Goal: Task Accomplishment & Management: Use online tool/utility

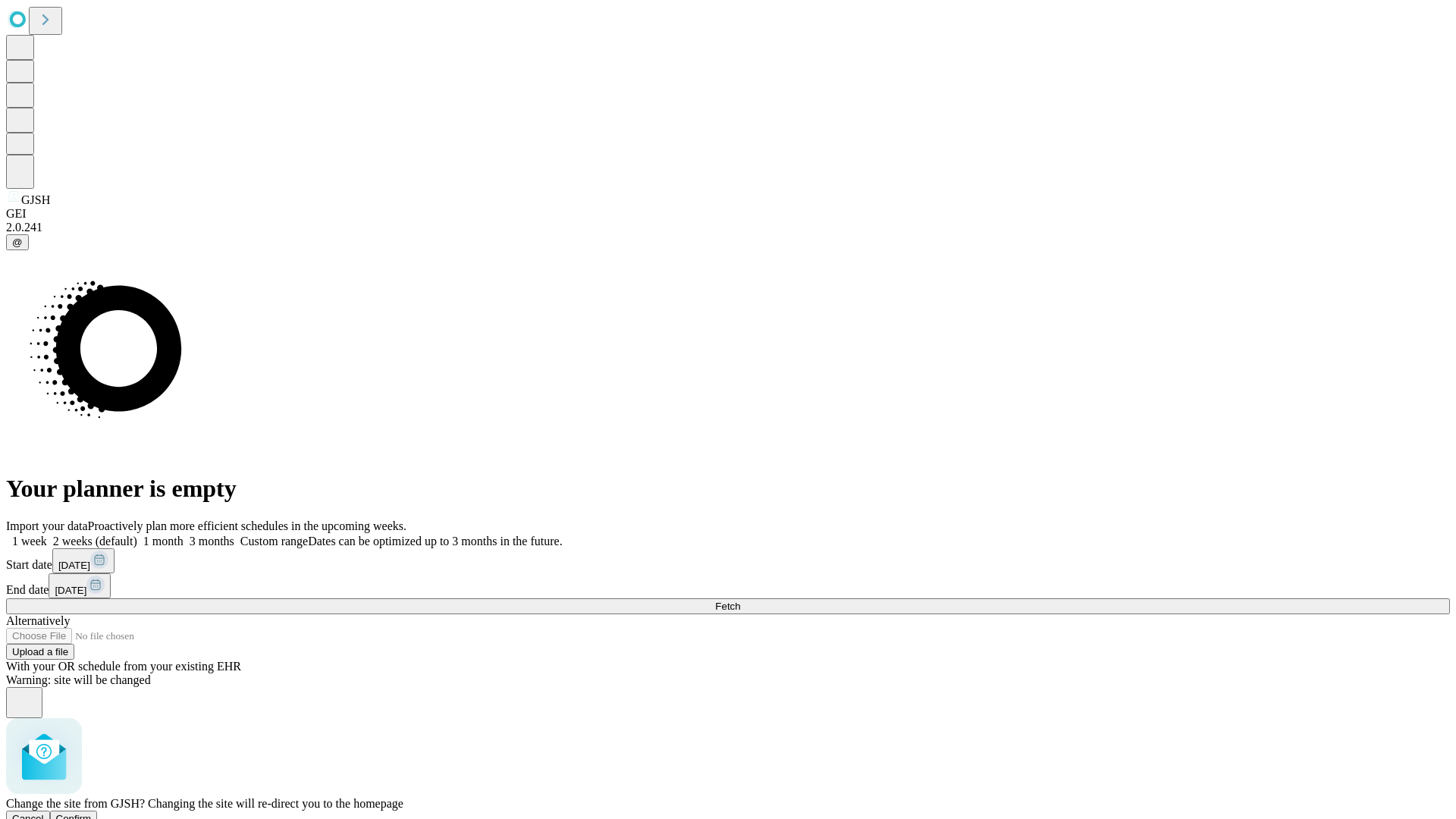
click at [92, 813] on span "Confirm" at bounding box center [75, 818] width 36 height 11
click at [183, 535] on label "1 month" at bounding box center [160, 541] width 46 height 13
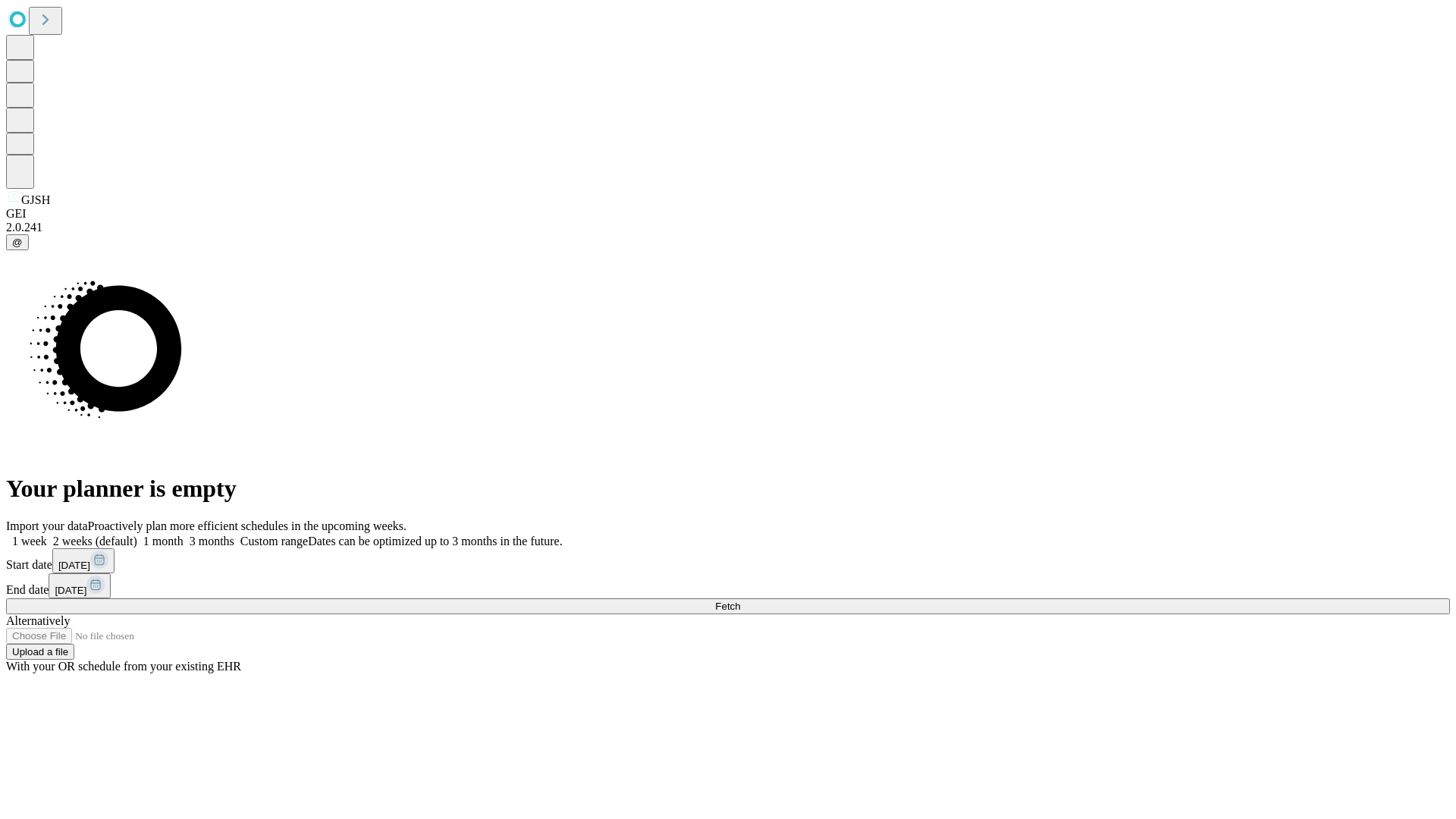
click at [740, 601] on span "Fetch" at bounding box center [727, 606] width 25 height 11
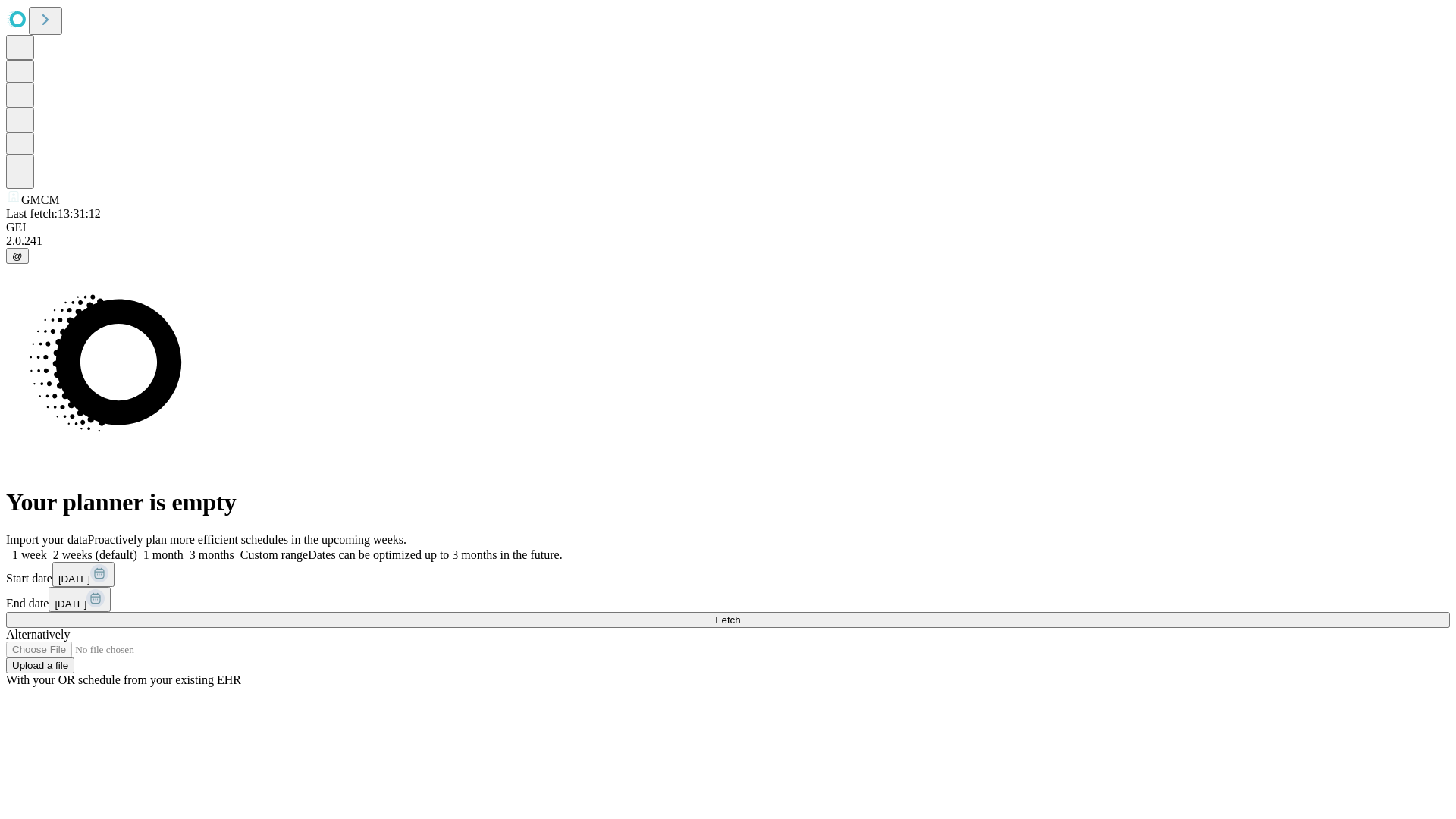
click at [183, 548] on label "1 month" at bounding box center [160, 554] width 46 height 13
click at [740, 614] on span "Fetch" at bounding box center [727, 619] width 25 height 11
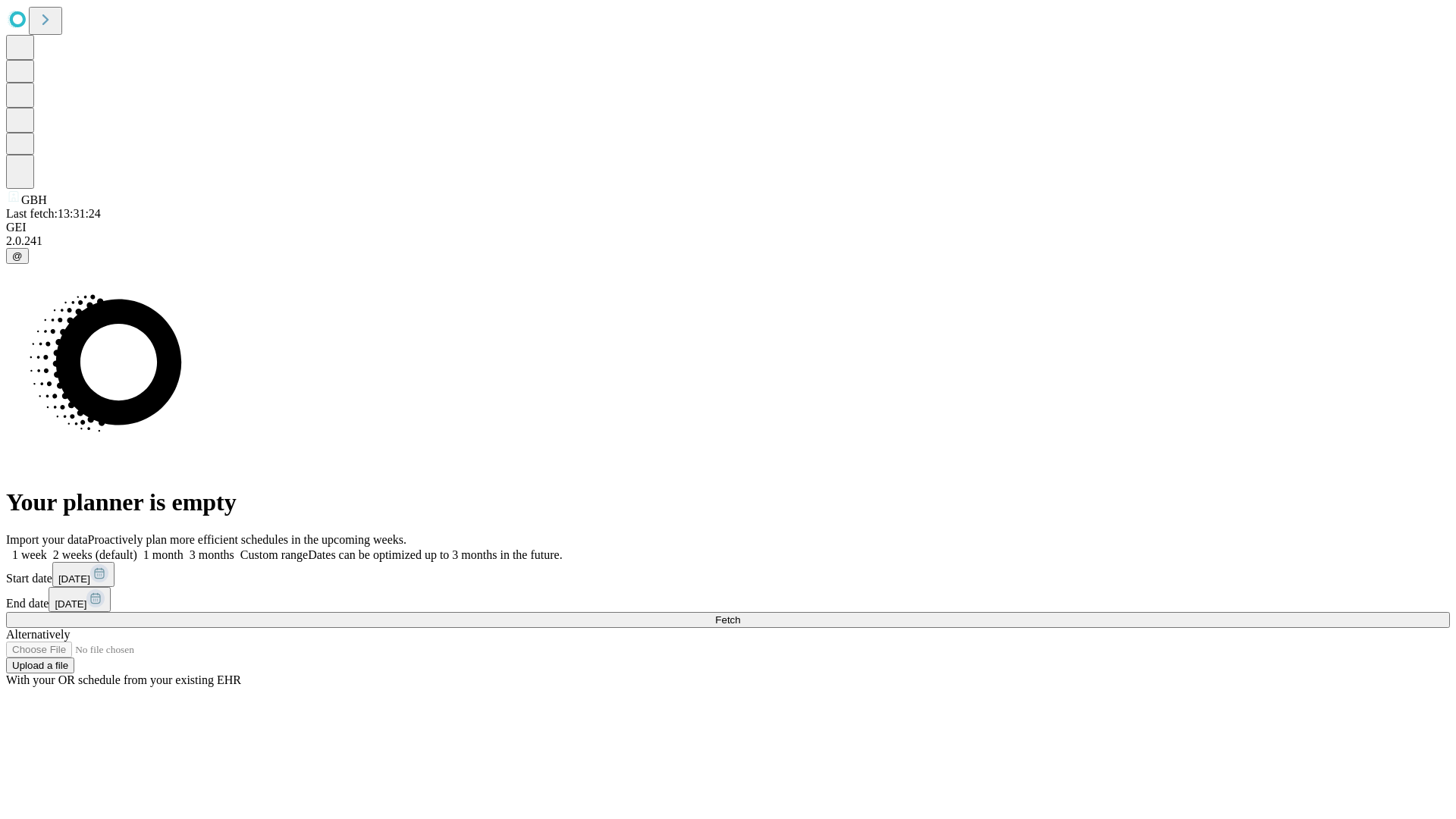
click at [183, 548] on label "1 month" at bounding box center [160, 554] width 46 height 13
click at [740, 614] on span "Fetch" at bounding box center [727, 619] width 25 height 11
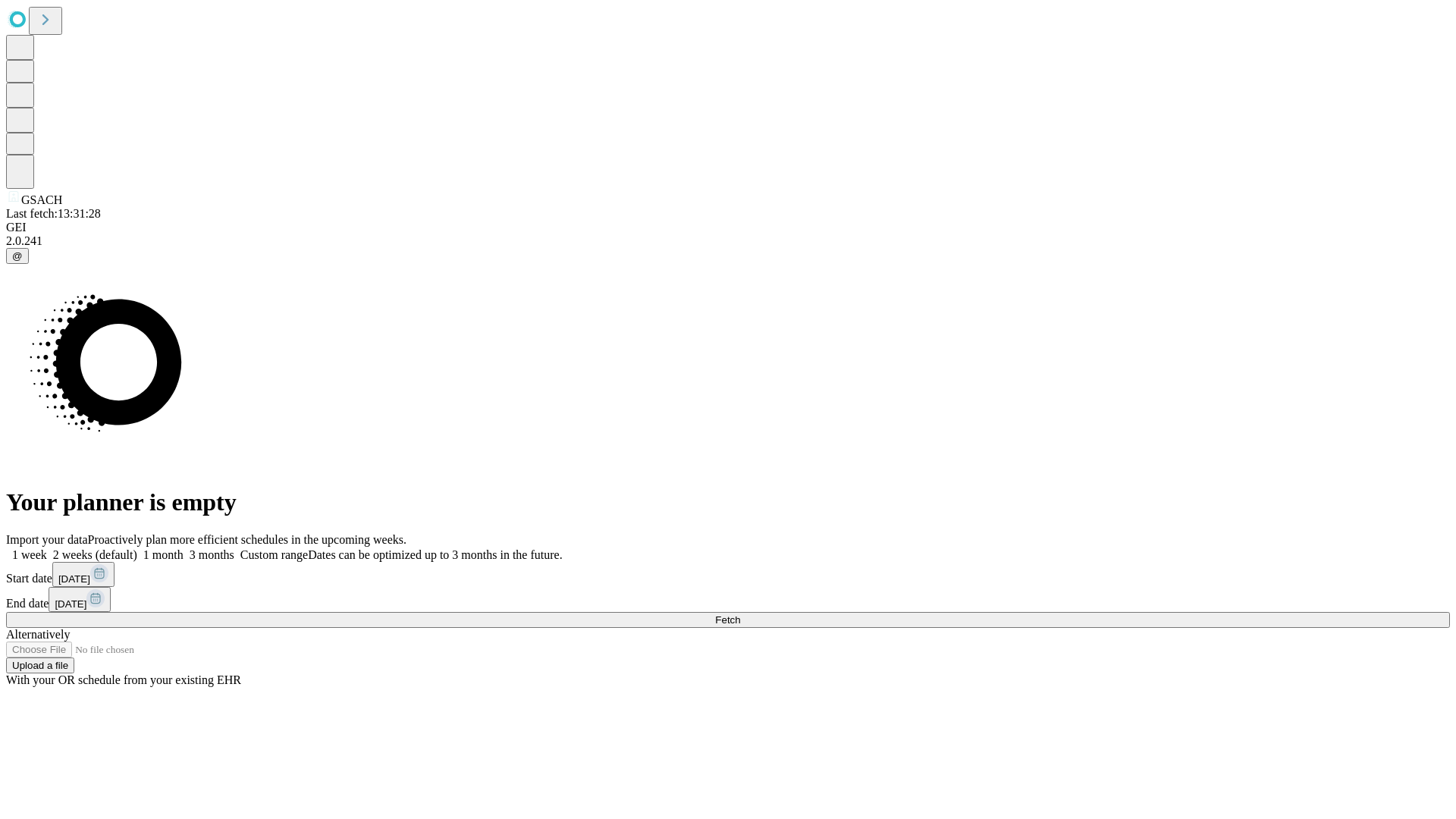
click at [183, 548] on label "1 month" at bounding box center [160, 554] width 46 height 13
click at [740, 614] on span "Fetch" at bounding box center [727, 619] width 25 height 11
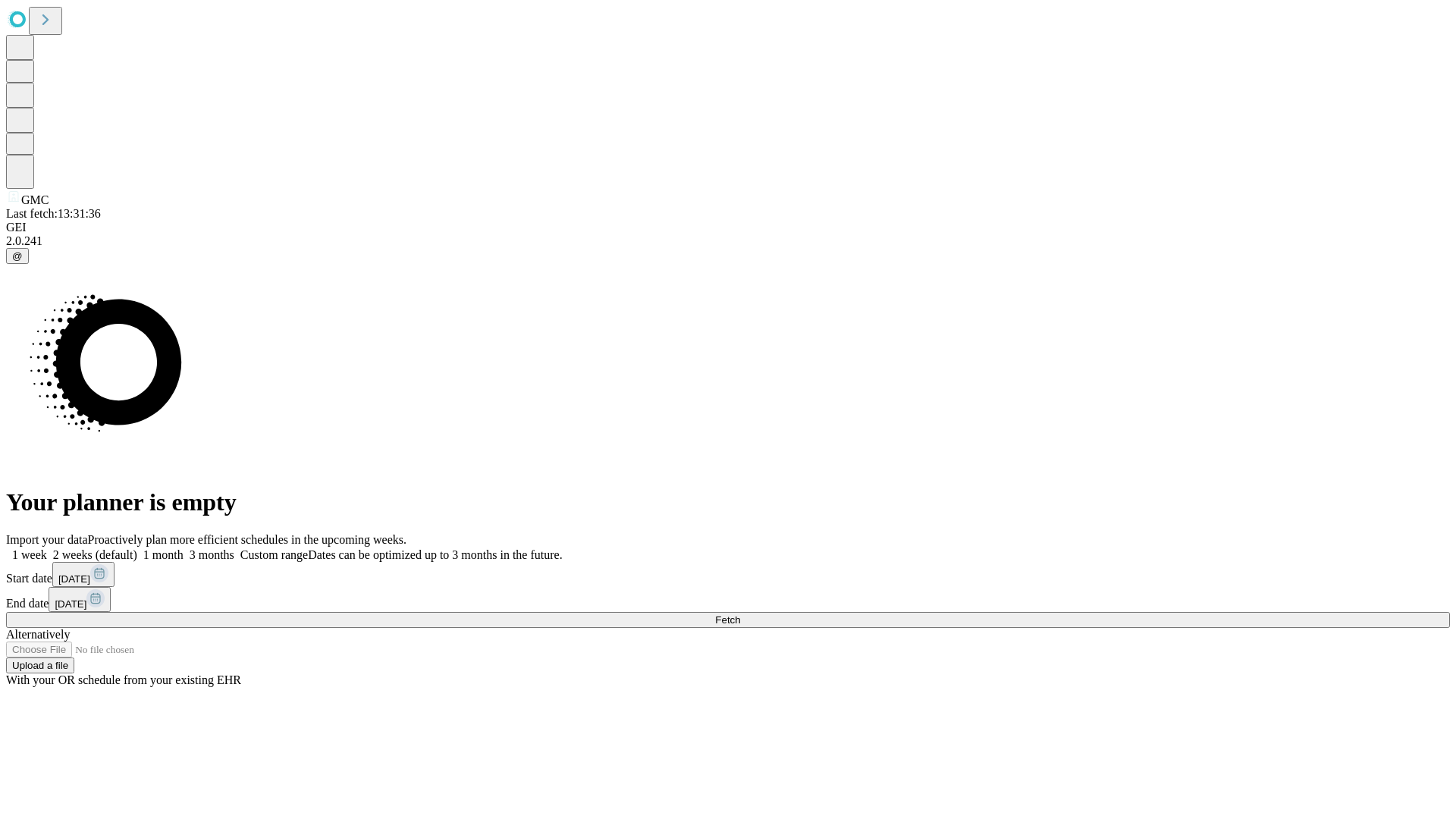
click at [183, 548] on label "1 month" at bounding box center [160, 554] width 46 height 13
click at [740, 614] on span "Fetch" at bounding box center [727, 619] width 25 height 11
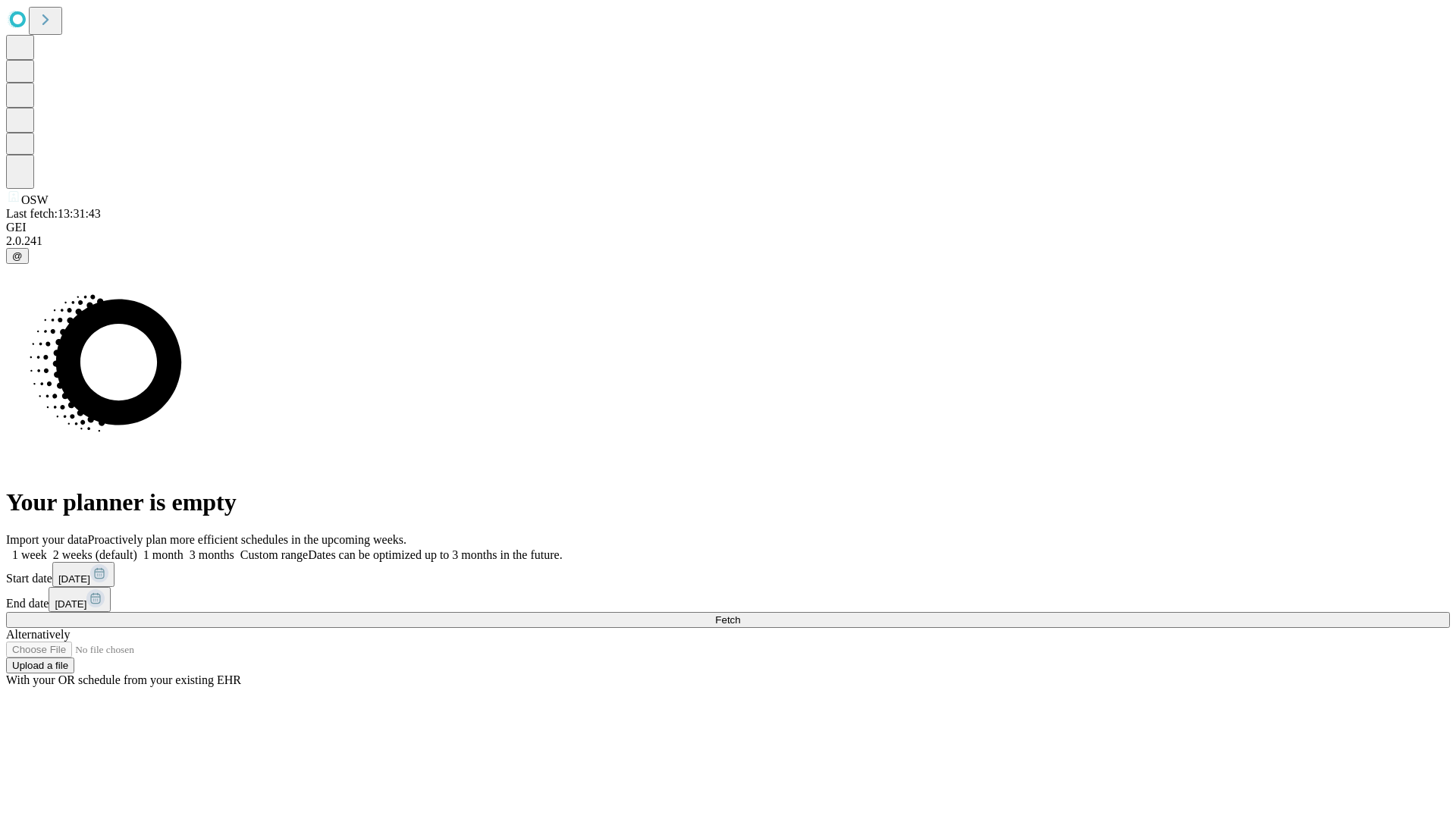
click at [183, 548] on label "1 month" at bounding box center [160, 554] width 46 height 13
click at [740, 614] on span "Fetch" at bounding box center [727, 619] width 25 height 11
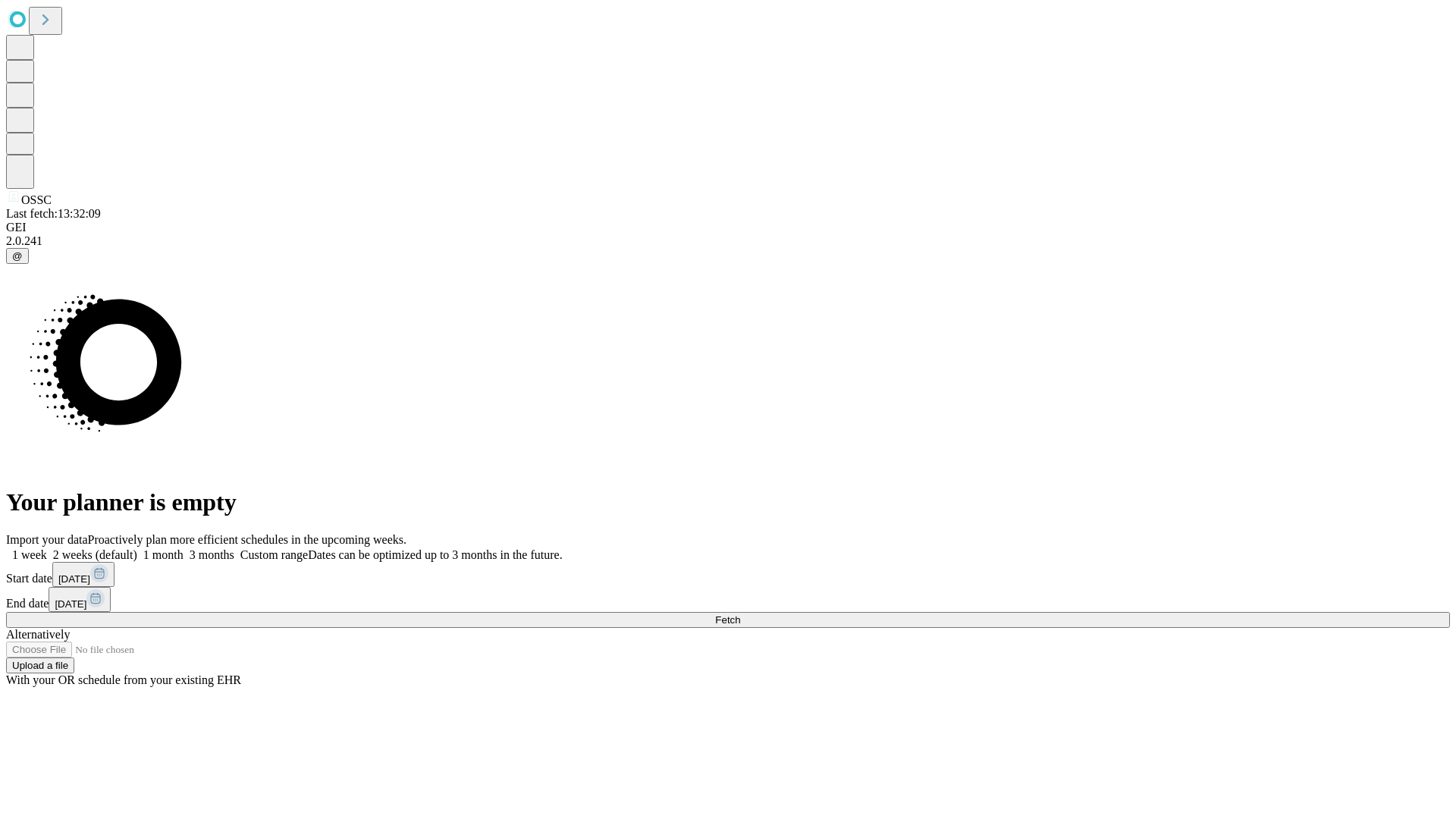
click at [183, 548] on label "1 month" at bounding box center [160, 554] width 46 height 13
click at [740, 614] on span "Fetch" at bounding box center [727, 619] width 25 height 11
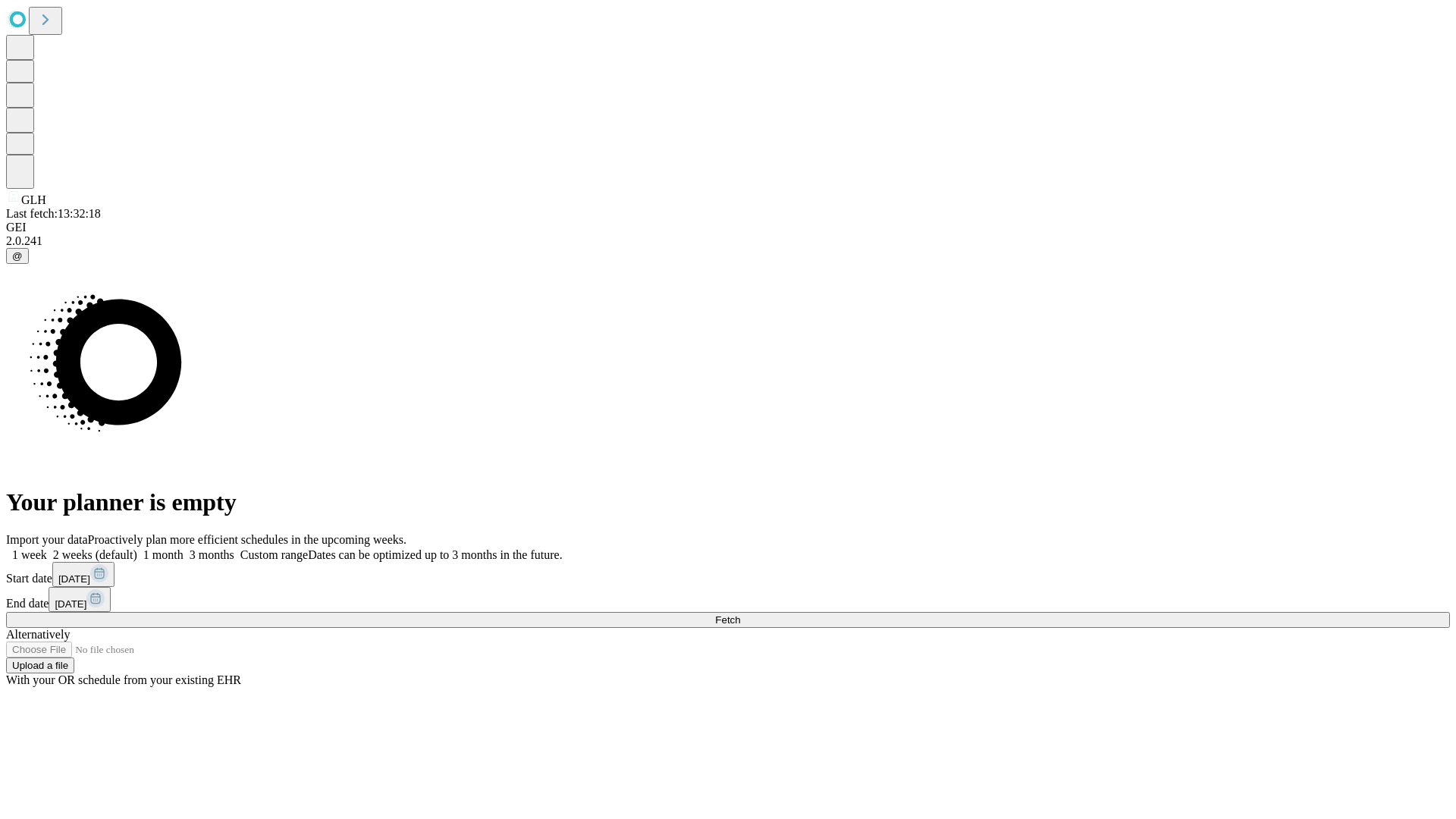
click at [183, 548] on label "1 month" at bounding box center [160, 554] width 46 height 13
click at [740, 614] on span "Fetch" at bounding box center [727, 619] width 25 height 11
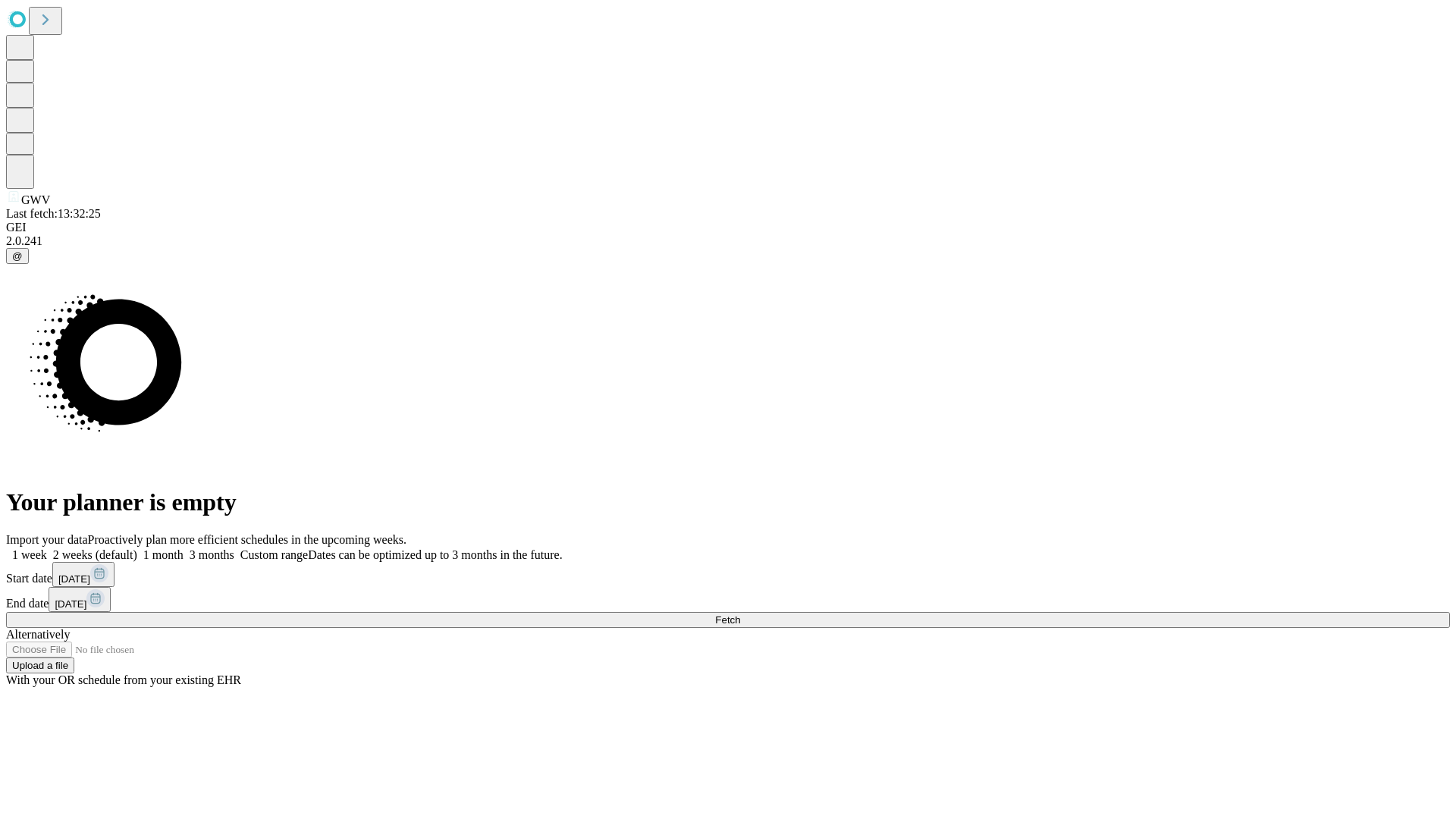
click at [740, 614] on span "Fetch" at bounding box center [727, 619] width 25 height 11
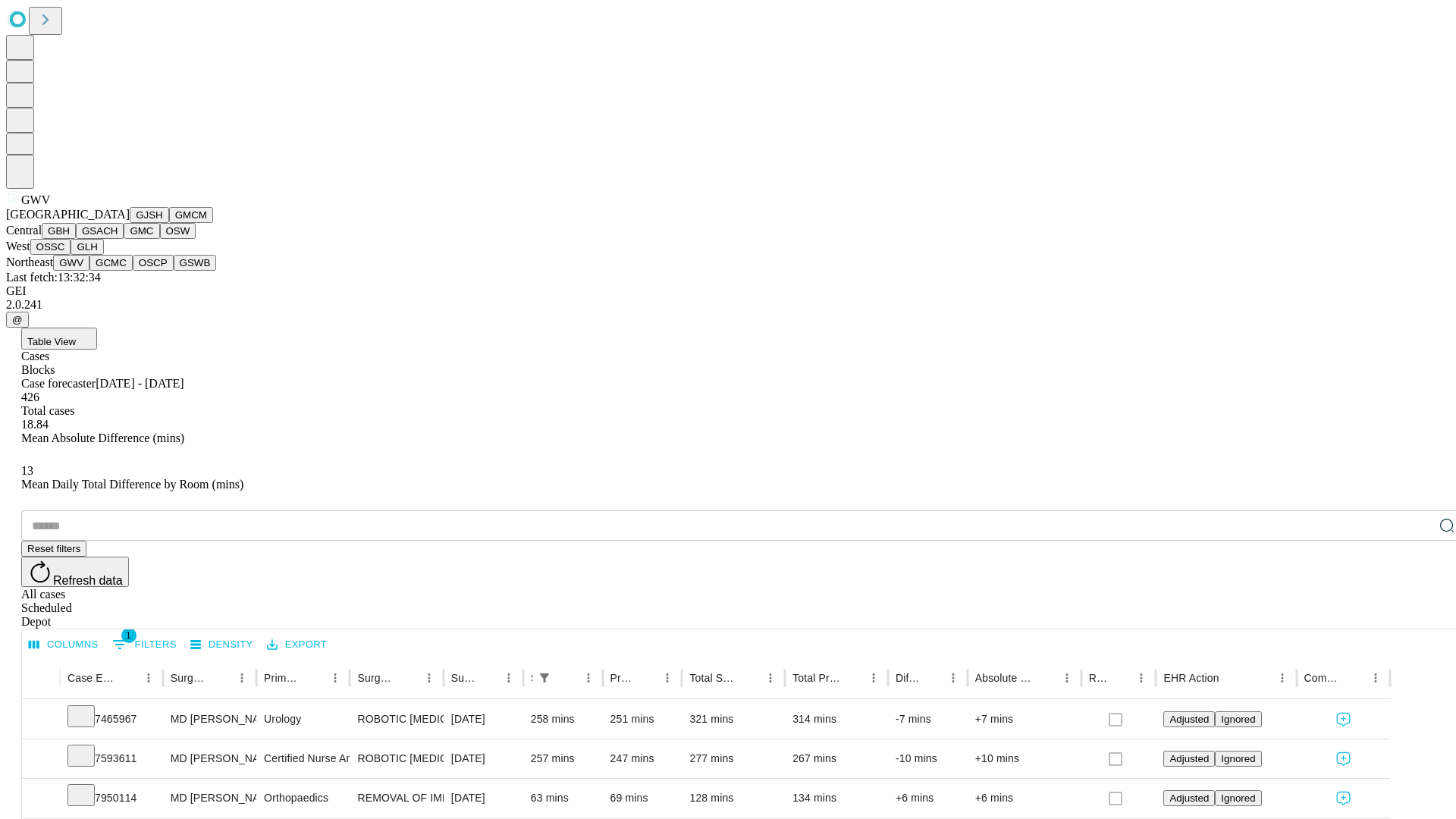
click at [117, 271] on button "GCMC" at bounding box center [110, 262] width 43 height 16
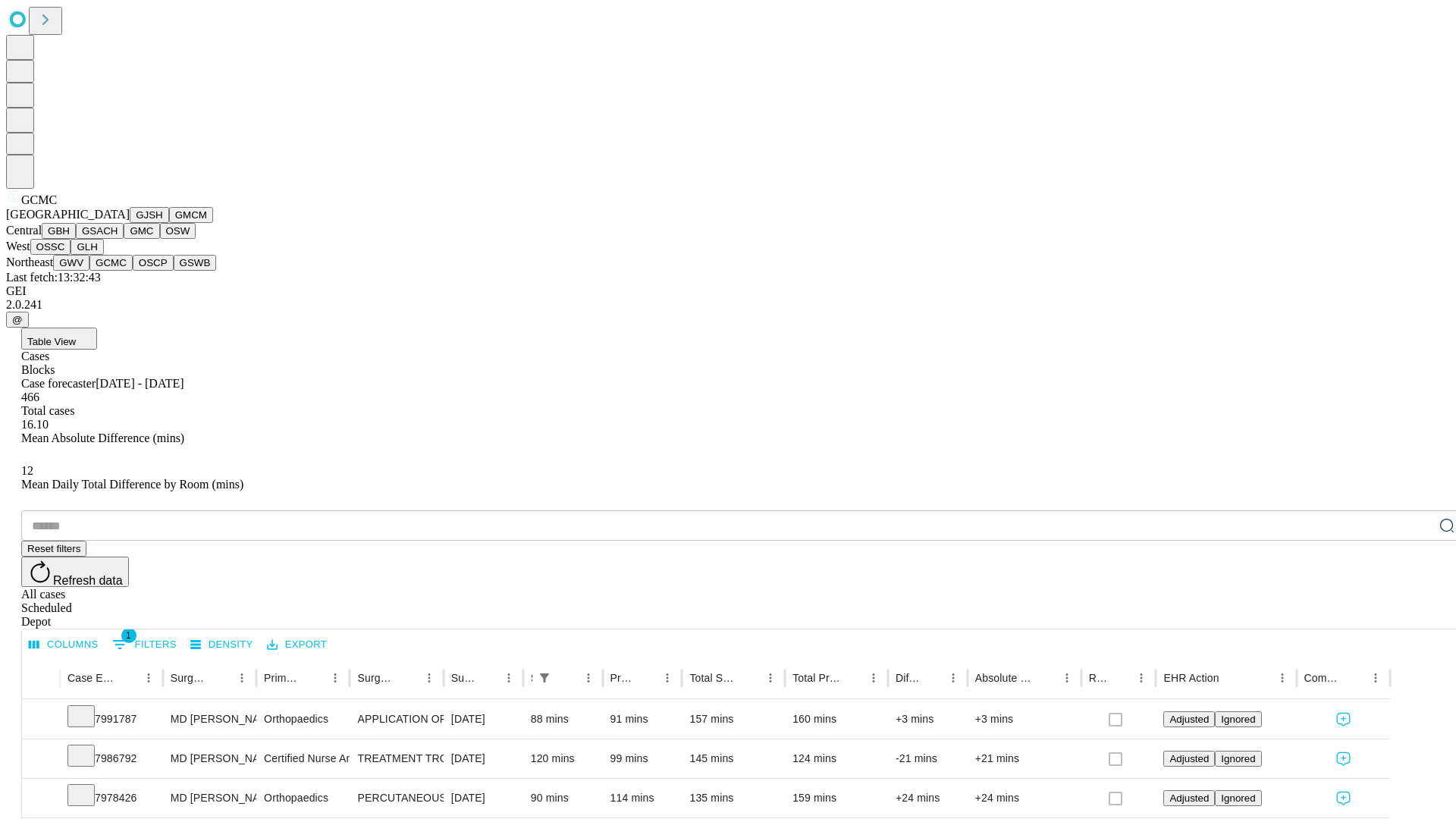
click at [133, 271] on button "OSCP" at bounding box center [153, 262] width 41 height 16
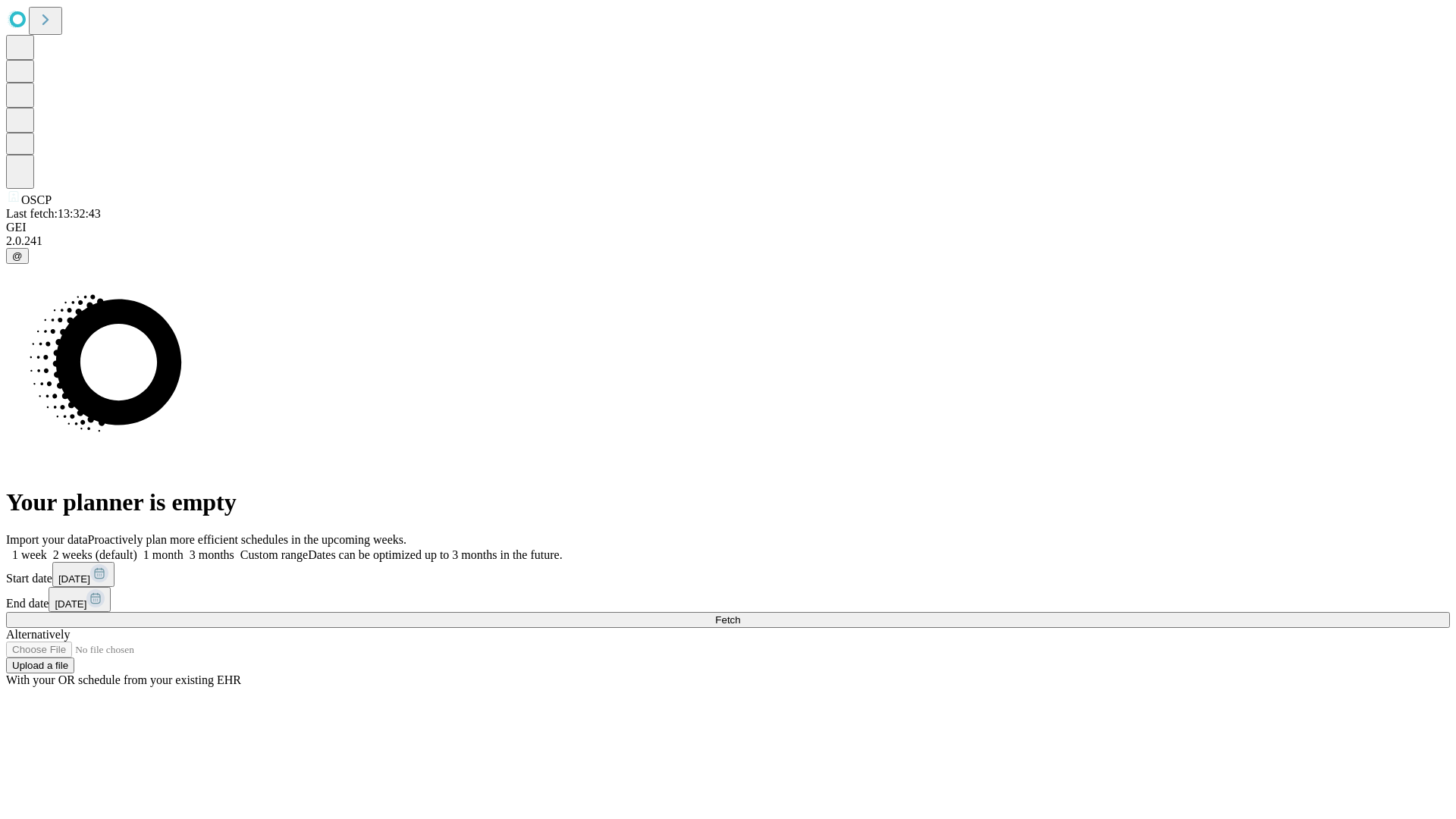
click at [183, 548] on label "1 month" at bounding box center [160, 554] width 46 height 13
click at [740, 614] on span "Fetch" at bounding box center [727, 619] width 25 height 11
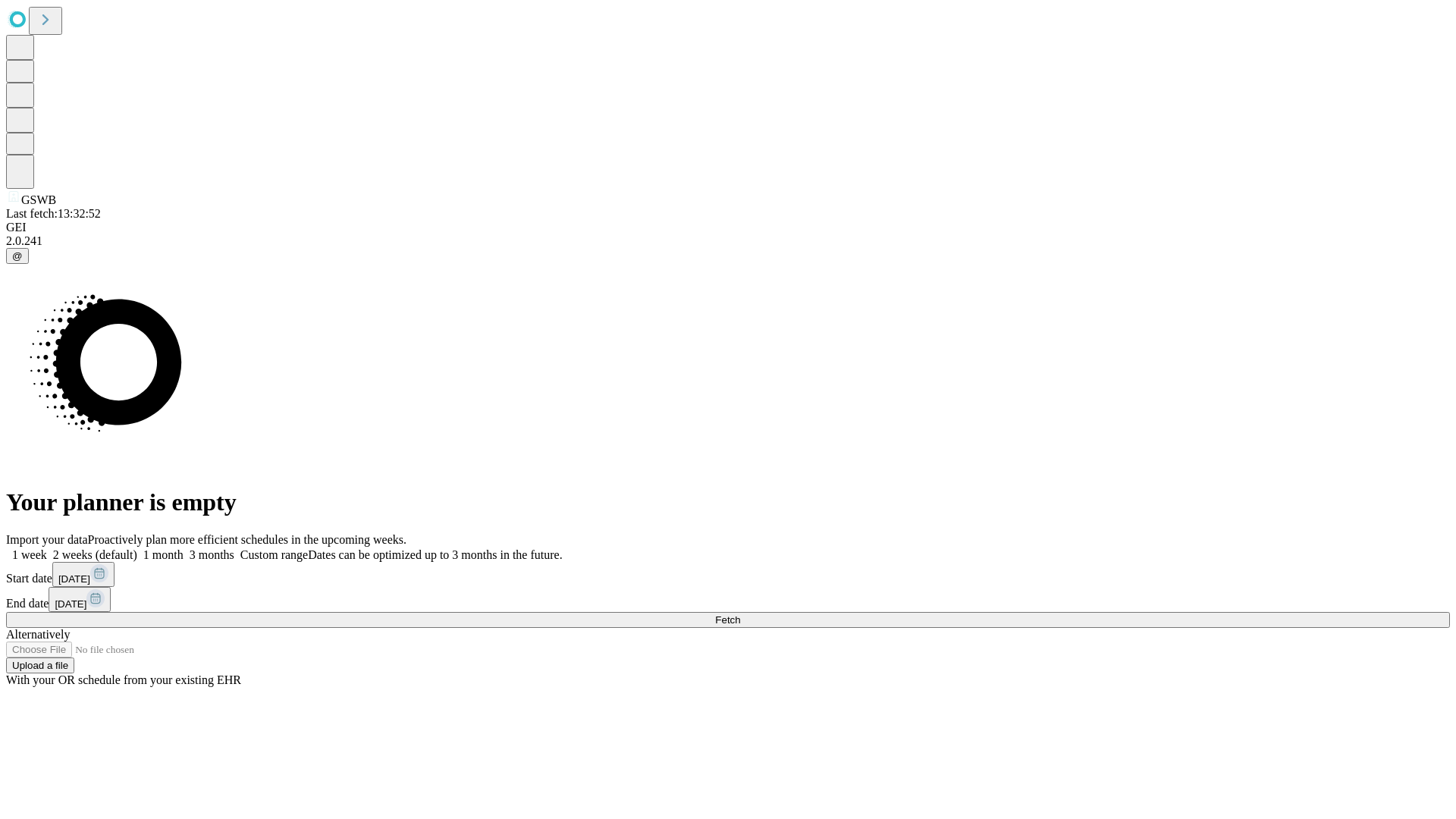
click at [183, 548] on label "1 month" at bounding box center [160, 554] width 46 height 13
click at [740, 614] on span "Fetch" at bounding box center [727, 619] width 25 height 11
